Goal: Feedback & Contribution: Leave review/rating

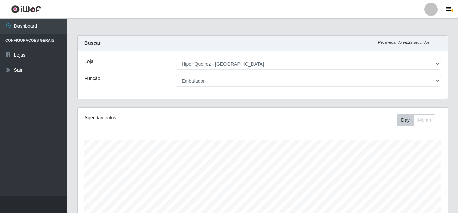
select select "513"
select select "1"
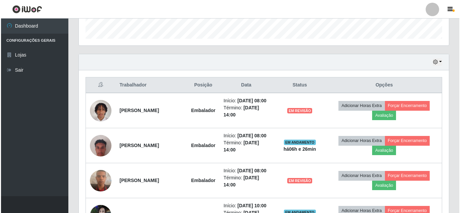
scroll to position [140, 370]
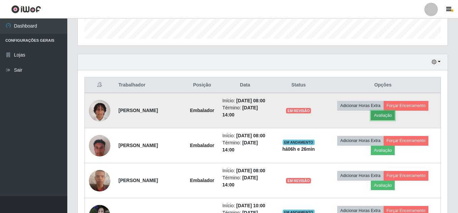
click at [384, 120] on button "Avaliação" at bounding box center [383, 115] width 24 height 9
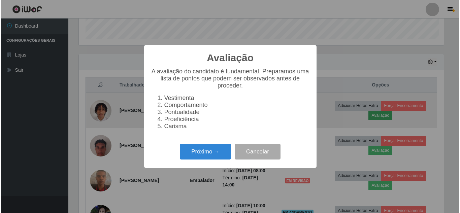
scroll to position [140, 366]
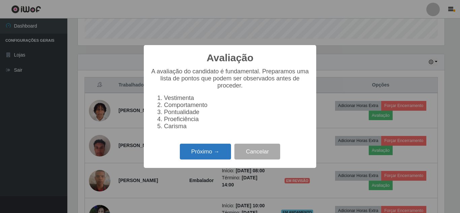
click at [200, 157] on button "Próximo →" at bounding box center [205, 152] width 51 height 16
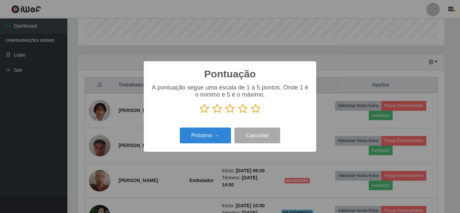
scroll to position [336312, 336085]
click at [241, 110] on icon at bounding box center [242, 109] width 9 height 10
click at [238, 114] on input "radio" at bounding box center [238, 114] width 0 height 0
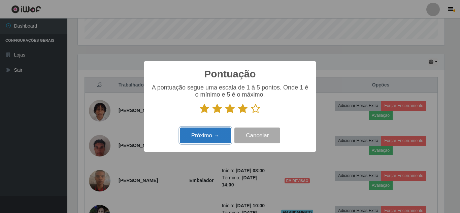
click at [208, 137] on button "Próximo →" at bounding box center [205, 136] width 51 height 16
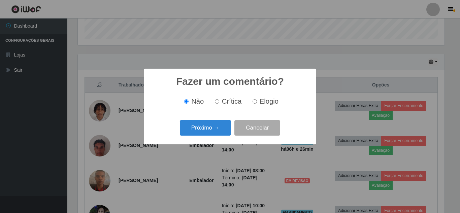
click at [254, 102] on input "Elogio" at bounding box center [254, 101] width 4 height 4
radio input "true"
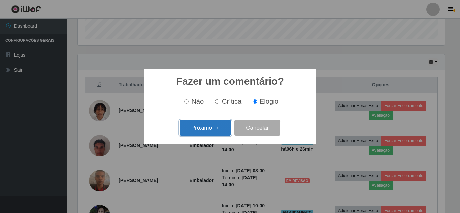
click at [213, 128] on button "Próximo →" at bounding box center [205, 128] width 51 height 16
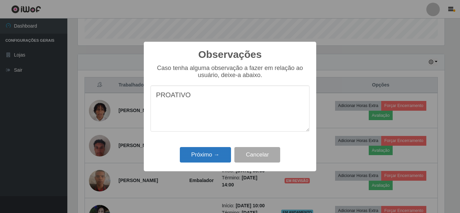
type textarea "PROATIVO"
click at [207, 158] on button "Próximo →" at bounding box center [205, 155] width 51 height 16
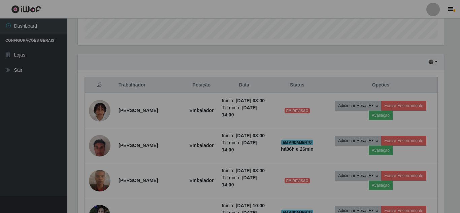
scroll to position [140, 370]
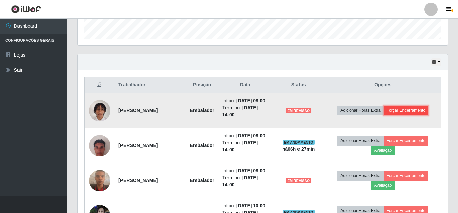
click at [407, 111] on button "Forçar Encerramento" at bounding box center [406, 110] width 45 height 9
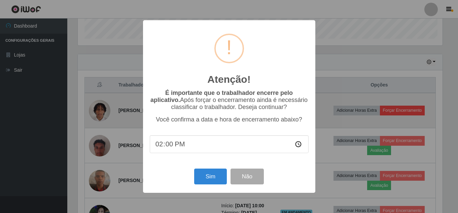
scroll to position [140, 366]
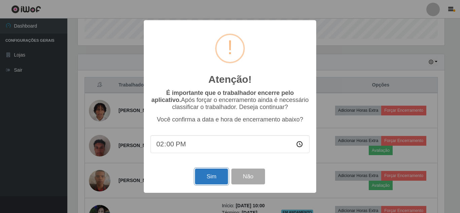
click at [214, 181] on button "Sim" at bounding box center [211, 177] width 33 height 16
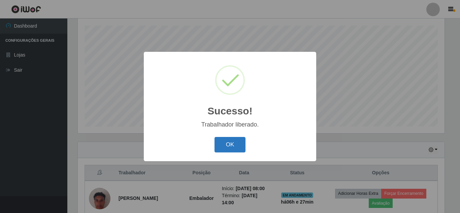
click at [227, 141] on button "OK" at bounding box center [229, 145] width 31 height 16
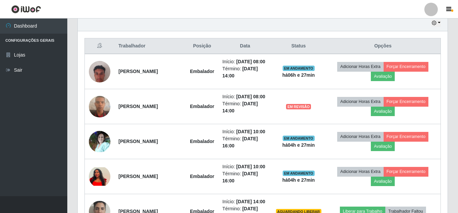
scroll to position [249, 0]
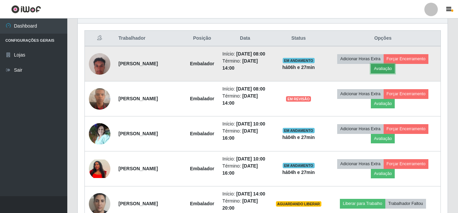
click at [385, 73] on button "Avaliação" at bounding box center [383, 68] width 24 height 9
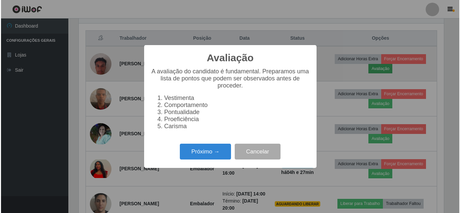
scroll to position [140, 366]
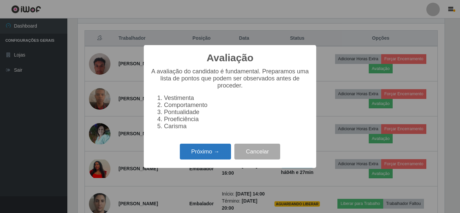
click at [205, 156] on button "Próximo →" at bounding box center [205, 152] width 51 height 16
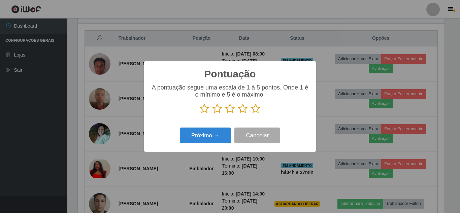
click at [256, 110] on icon at bounding box center [255, 109] width 9 height 10
click at [251, 114] on input "radio" at bounding box center [251, 114] width 0 height 0
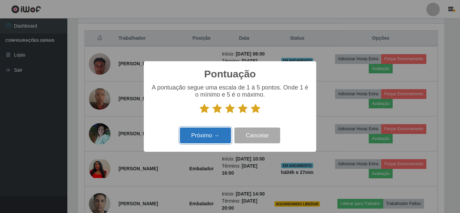
click at [208, 139] on button "Próximo →" at bounding box center [205, 136] width 51 height 16
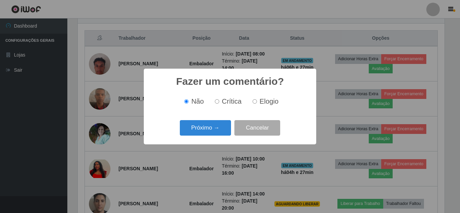
click at [256, 101] on label "Elogio" at bounding box center [264, 102] width 29 height 8
click at [256, 101] on input "Elogio" at bounding box center [254, 101] width 4 height 4
radio input "true"
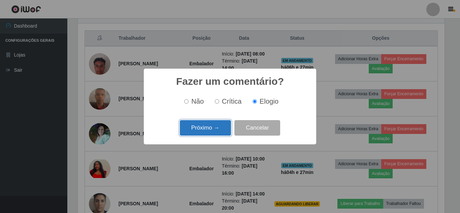
click at [210, 132] on button "Próximo →" at bounding box center [205, 128] width 51 height 16
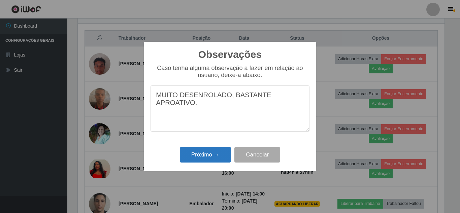
type textarea "MUITO DESENROLADO, BASTANTE APROATIVO."
click at [217, 154] on button "Próximo →" at bounding box center [205, 155] width 51 height 16
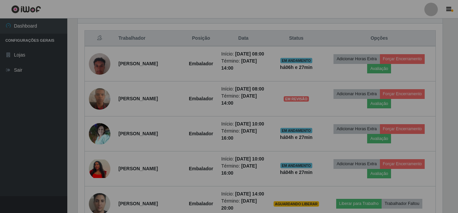
scroll to position [140, 370]
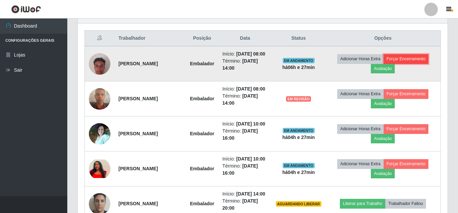
click at [415, 63] on button "Forçar Encerramento" at bounding box center [406, 58] width 45 height 9
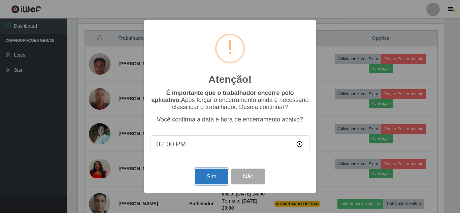
click at [212, 179] on button "Sim" at bounding box center [211, 177] width 33 height 16
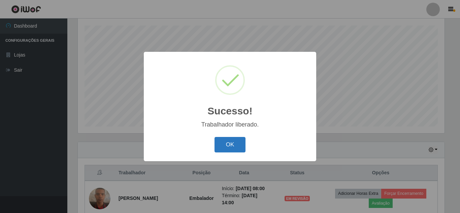
click at [228, 145] on button "OK" at bounding box center [229, 145] width 31 height 16
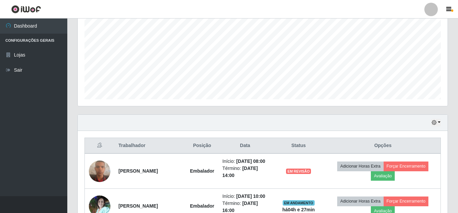
scroll to position [0, 0]
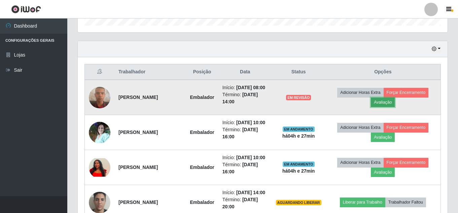
click at [391, 104] on button "Avaliação" at bounding box center [383, 102] width 24 height 9
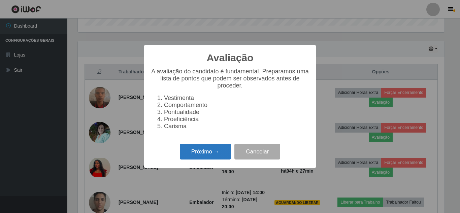
click at [201, 159] on button "Próximo →" at bounding box center [205, 152] width 51 height 16
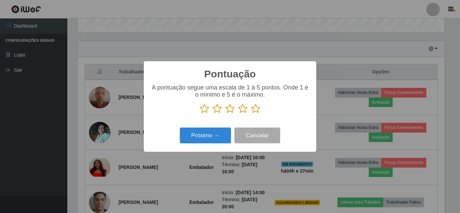
click at [243, 110] on icon at bounding box center [242, 109] width 9 height 10
click at [238, 114] on input "radio" at bounding box center [238, 114] width 0 height 0
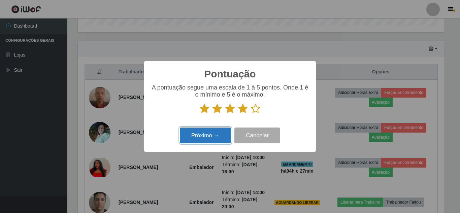
click at [213, 138] on button "Próximo →" at bounding box center [205, 136] width 51 height 16
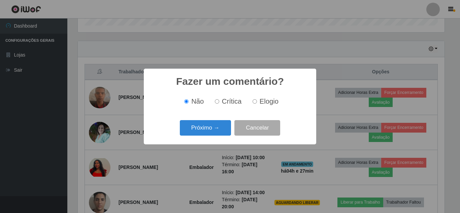
click at [254, 101] on input "Elogio" at bounding box center [254, 101] width 4 height 4
radio input "true"
click at [216, 101] on input "Crítica" at bounding box center [217, 101] width 4 height 4
radio input "true"
click at [186, 102] on input "Não" at bounding box center [186, 101] width 4 height 4
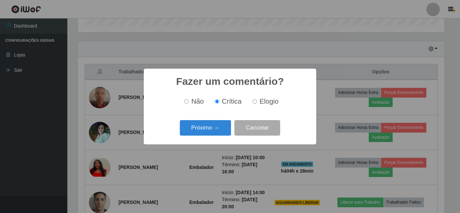
radio input "true"
click at [256, 103] on input "Elogio" at bounding box center [254, 101] width 4 height 4
radio input "true"
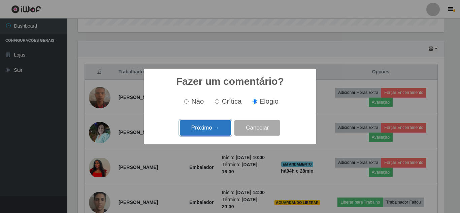
click at [215, 126] on button "Próximo →" at bounding box center [205, 128] width 51 height 16
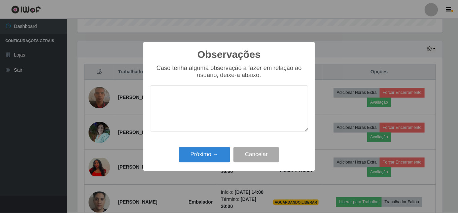
scroll to position [336312, 336085]
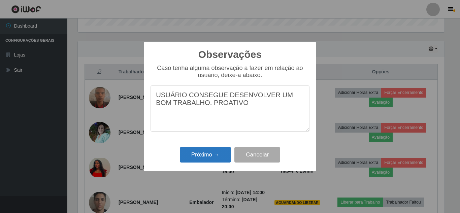
type textarea "USUÁRIO CONSEGUE DESENVOLVER UM BOM TRABALHO. PROATIVO"
click at [209, 157] on button "Próximo →" at bounding box center [205, 155] width 51 height 16
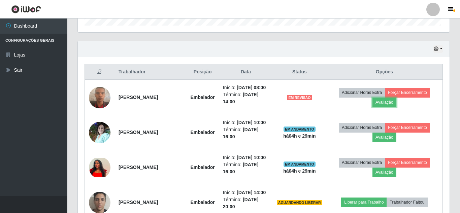
scroll to position [140, 370]
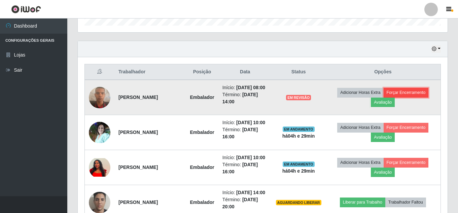
click at [407, 97] on button "Forçar Encerramento" at bounding box center [406, 92] width 45 height 9
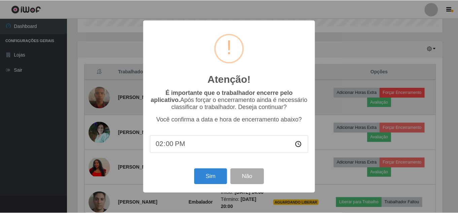
scroll to position [140, 366]
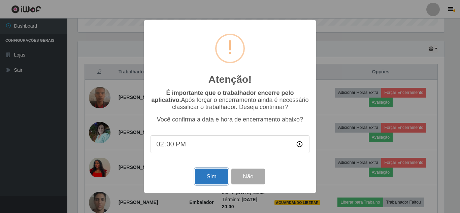
click at [198, 174] on button "Sim" at bounding box center [211, 177] width 33 height 16
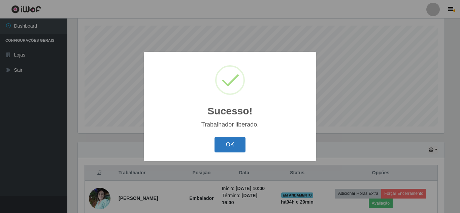
click at [231, 144] on button "OK" at bounding box center [229, 145] width 31 height 16
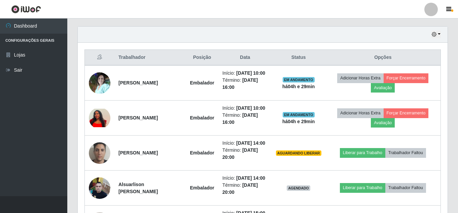
scroll to position [249, 0]
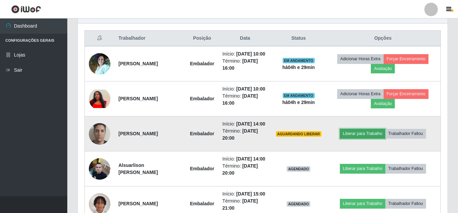
click at [354, 138] on button "Liberar para Trabalho" at bounding box center [362, 133] width 45 height 9
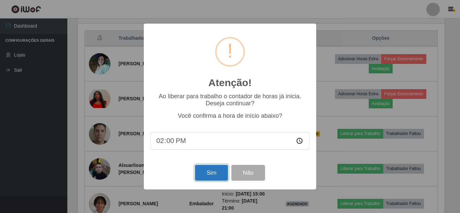
click at [204, 174] on button "Sim" at bounding box center [211, 173] width 33 height 16
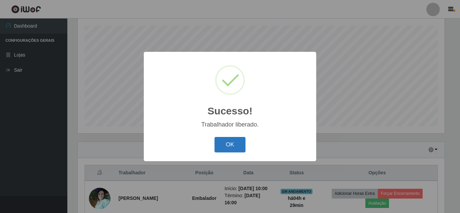
click at [229, 142] on button "OK" at bounding box center [229, 145] width 31 height 16
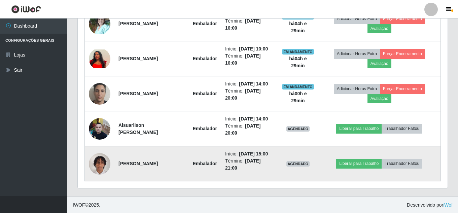
scroll to position [289, 0]
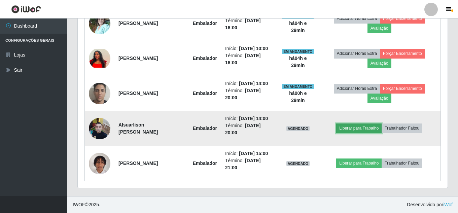
click at [372, 129] on button "Liberar para Trabalho" at bounding box center [358, 127] width 45 height 9
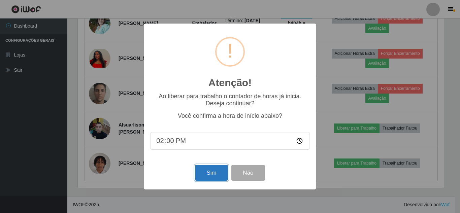
click at [211, 172] on button "Sim" at bounding box center [211, 173] width 33 height 16
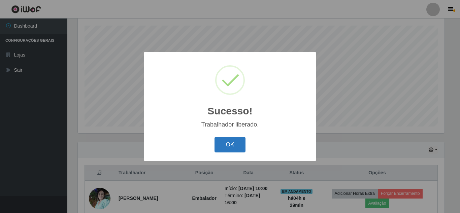
click at [234, 147] on button "OK" at bounding box center [229, 145] width 31 height 16
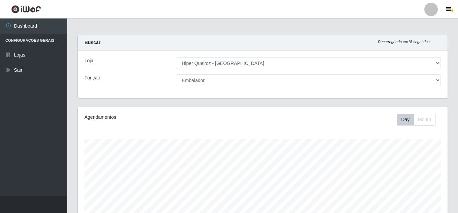
scroll to position [0, 0]
